Goal: Task Accomplishment & Management: Manage account settings

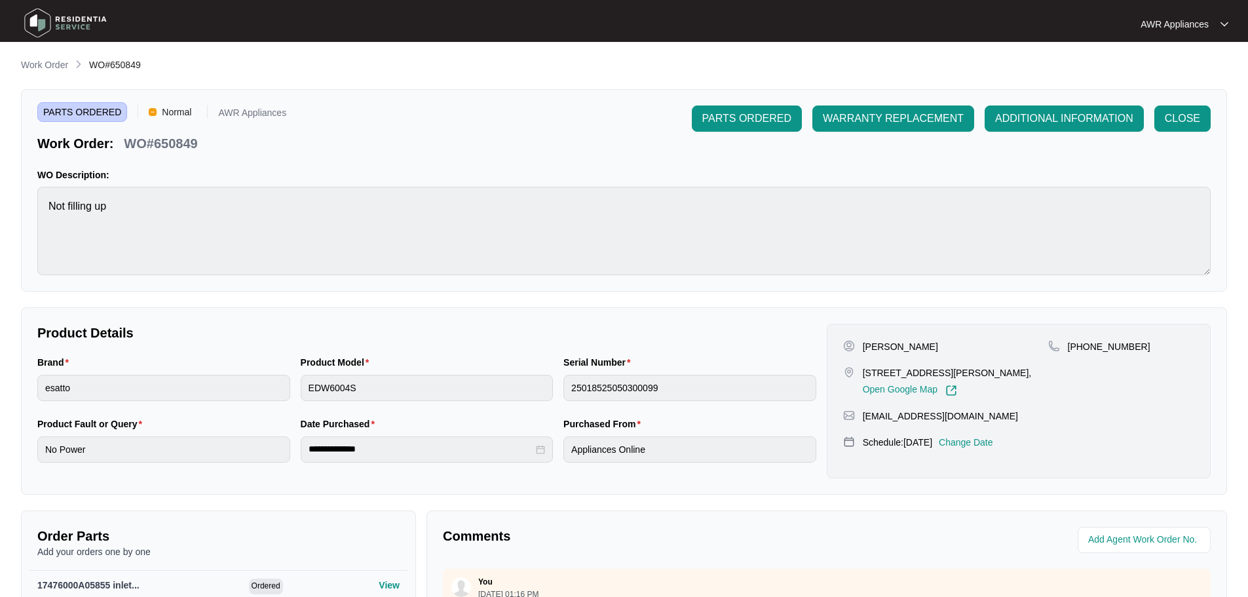
click at [48, 19] on img at bounding box center [66, 22] width 92 height 39
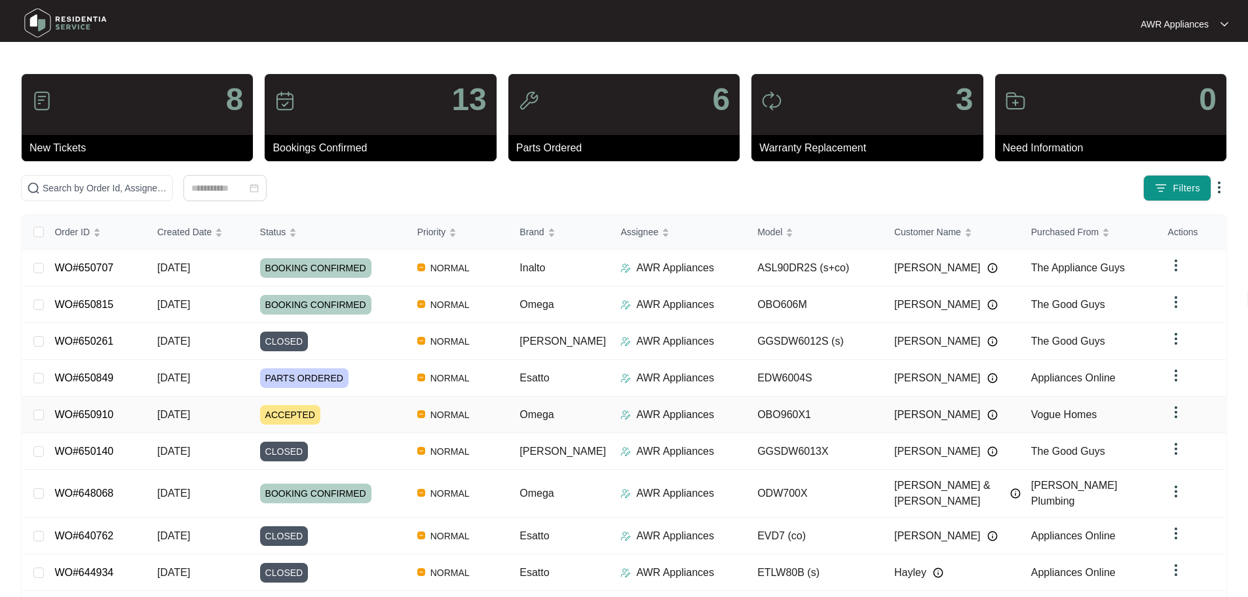
click at [190, 409] on span "[DATE]" at bounding box center [173, 414] width 33 height 11
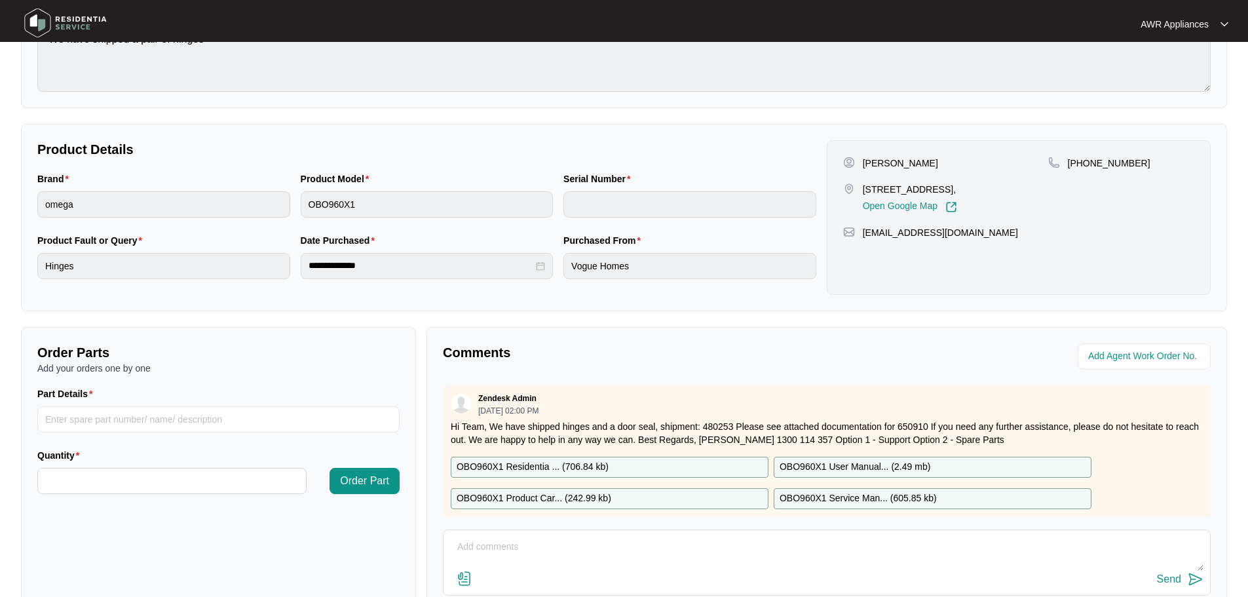
scroll to position [273, 0]
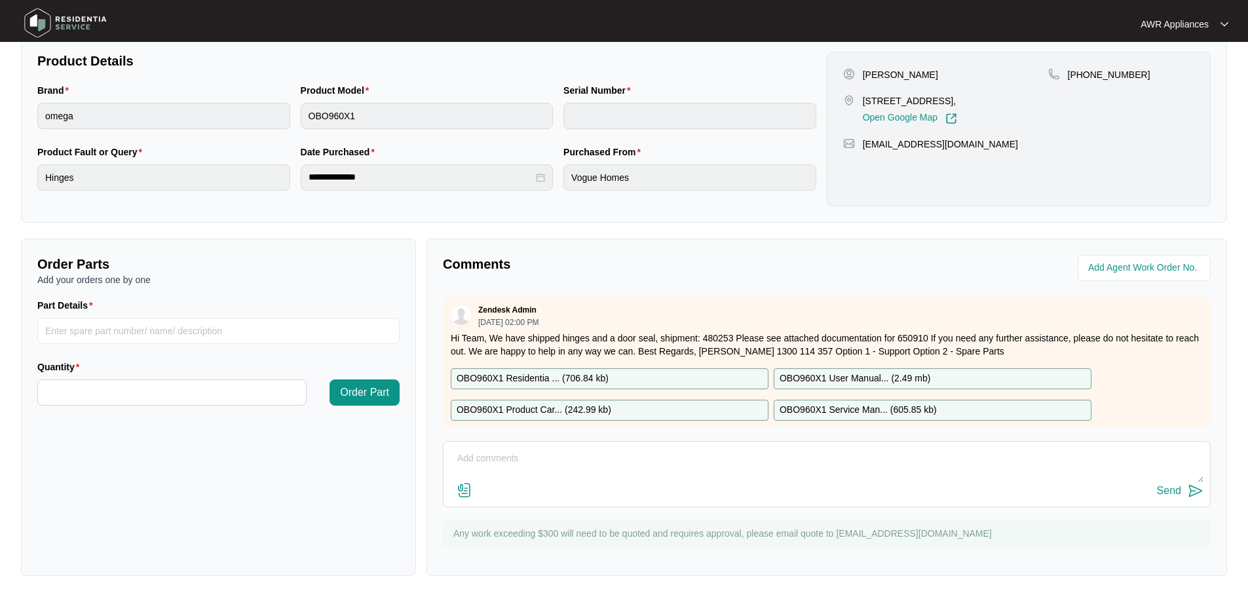
click at [495, 463] on textarea at bounding box center [827, 465] width 754 height 34
type textarea "Parts arrived, left message to book in 17/10"
click at [1161, 491] on div "Send" at bounding box center [1169, 491] width 24 height 12
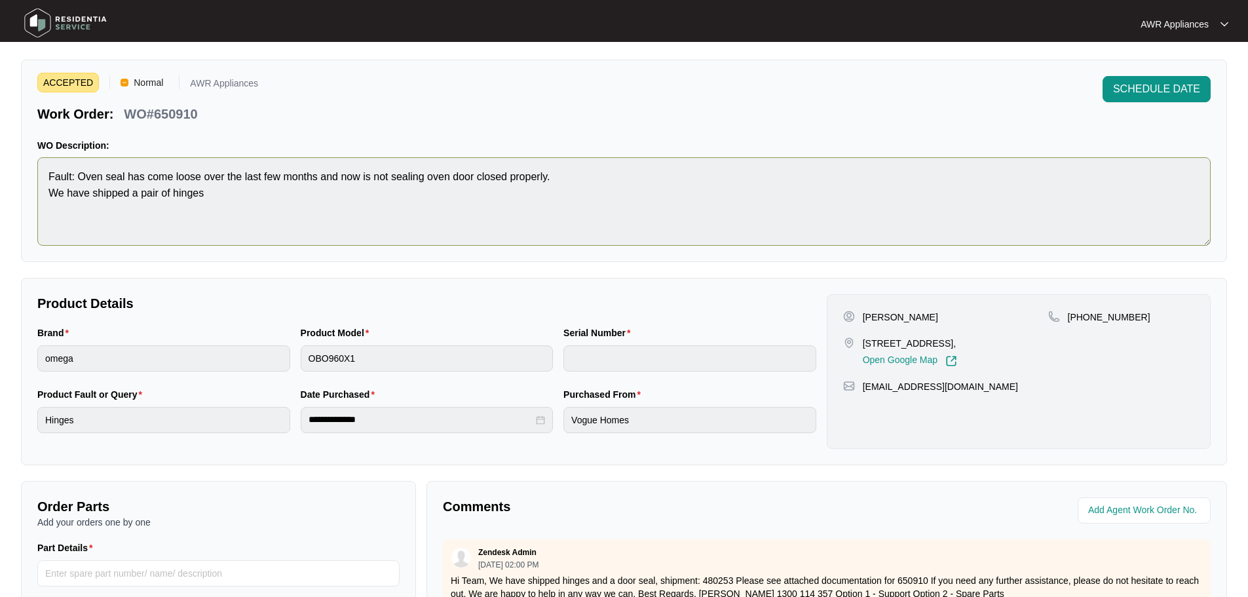
scroll to position [0, 0]
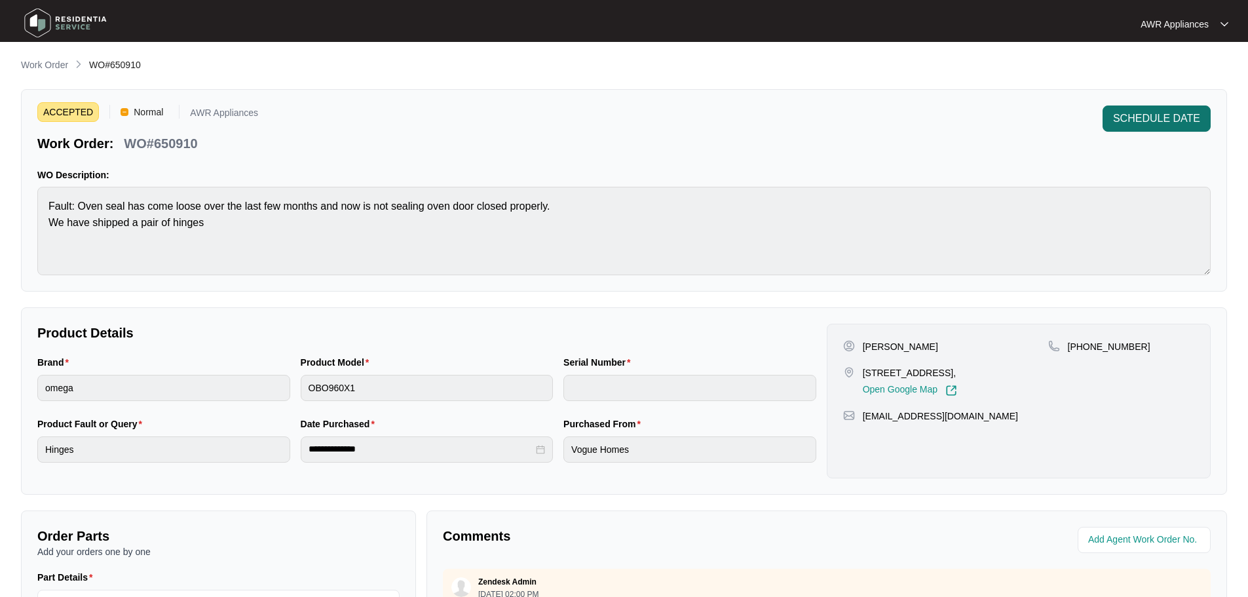
click at [1148, 121] on span "SCHEDULE DATE" at bounding box center [1156, 119] width 87 height 16
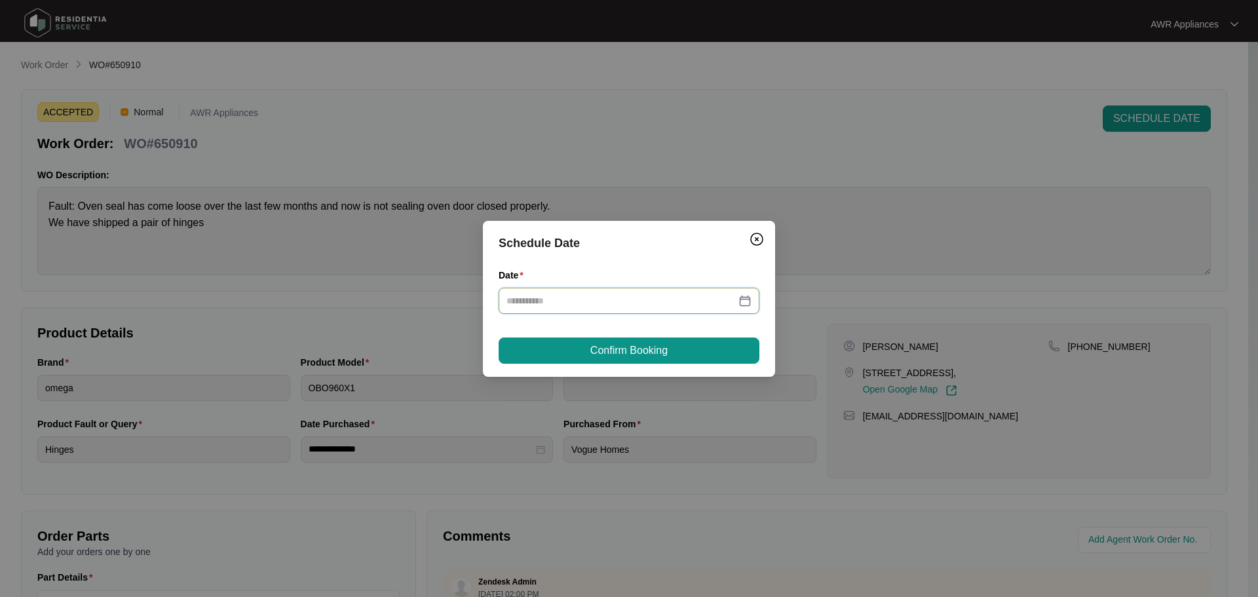
click at [605, 305] on input "Date" at bounding box center [620, 301] width 229 height 14
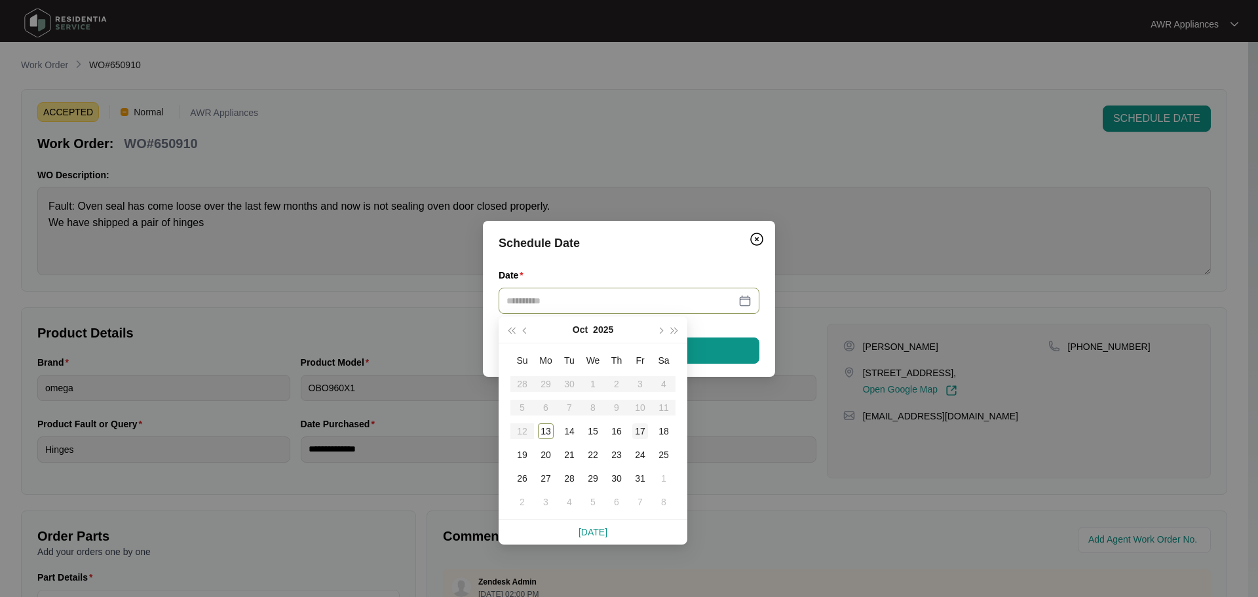
click at [642, 430] on div "17" at bounding box center [640, 431] width 16 height 16
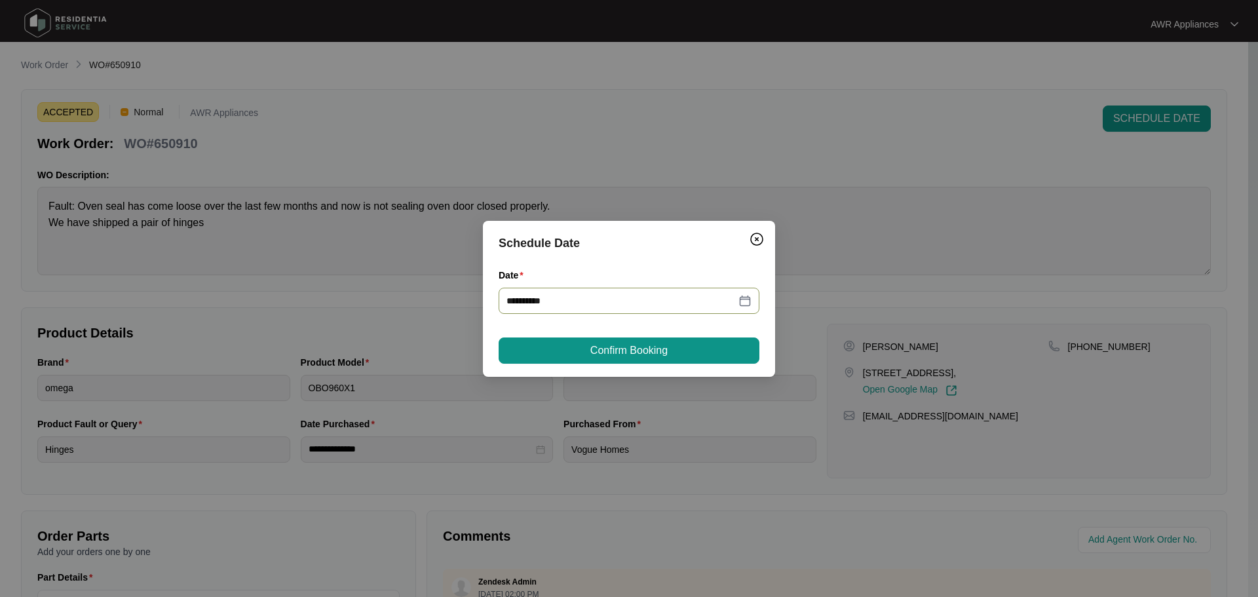
type input "**********"
click at [624, 349] on span "Confirm Booking" at bounding box center [628, 351] width 77 height 16
